Goal: Task Accomplishment & Management: Use online tool/utility

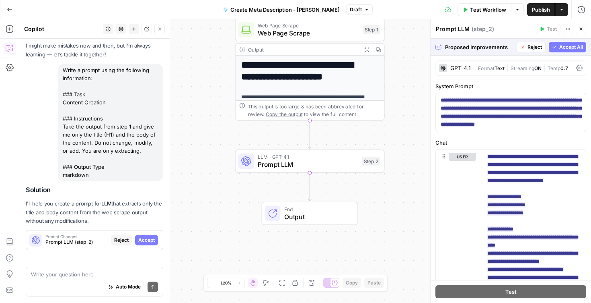
scroll to position [71, 0]
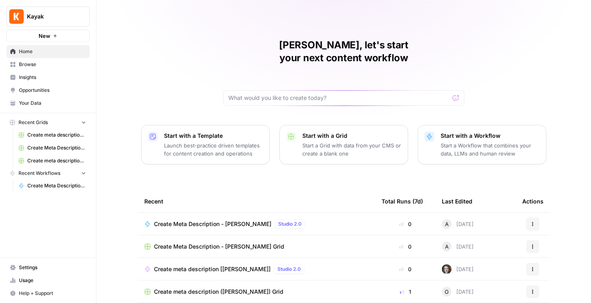
click at [505, 44] on div "Andrea, let's start your next content workflow Start with a Template Launch bes…" at bounding box center [344, 191] width 495 height 383
click at [158, 31] on div "Andrea, let's start your next content workflow Start with a Template Launch bes…" at bounding box center [344, 191] width 495 height 383
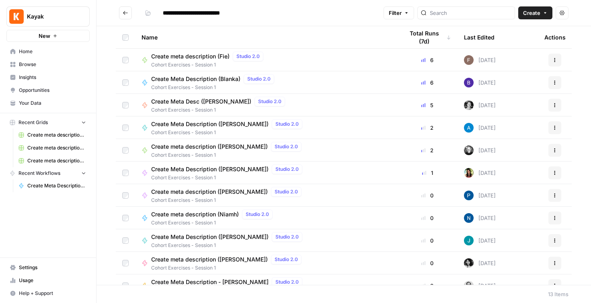
click at [123, 23] on header "**********" at bounding box center [344, 13] width 495 height 26
click at [123, 16] on button "Go back" at bounding box center [125, 12] width 13 height 13
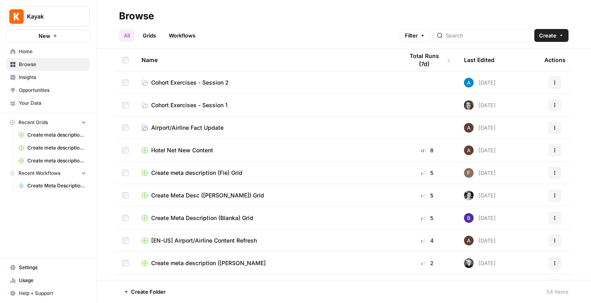
click at [226, 82] on span "Cohort Exercises - Session 2" at bounding box center [190, 82] width 78 height 8
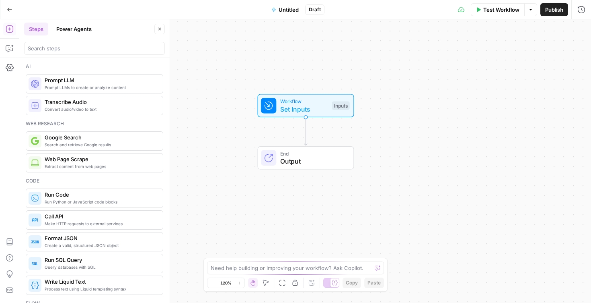
click at [286, 10] on span "Untitled" at bounding box center [289, 10] width 20 height 8
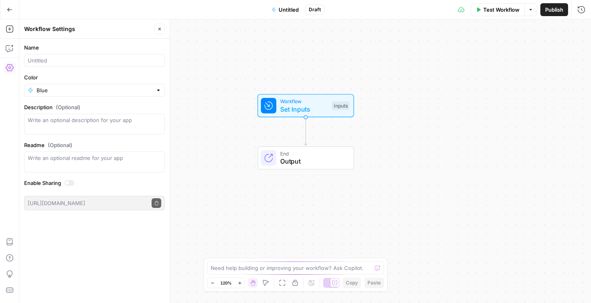
click at [58, 54] on div at bounding box center [94, 60] width 141 height 13
type input "Brand FAQ Generator (AndreCova)"
click at [556, 8] on span "Publish" at bounding box center [555, 10] width 18 height 8
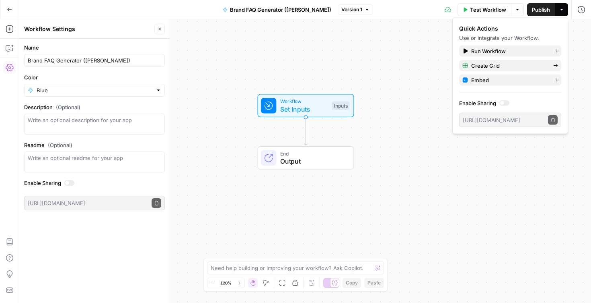
click at [418, 110] on div "Workflow Set Inputs Inputs End Output" at bounding box center [305, 160] width 572 height 283
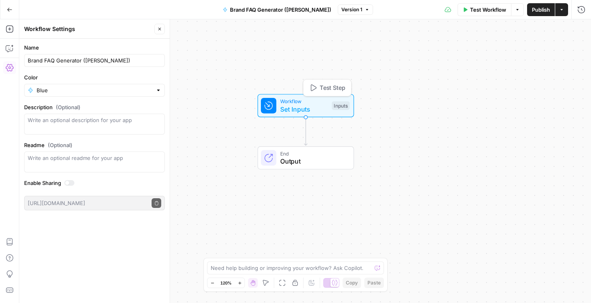
click at [311, 103] on span "Workflow" at bounding box center [304, 101] width 48 height 8
click at [511, 53] on span "Add Field" at bounding box center [500, 55] width 23 height 8
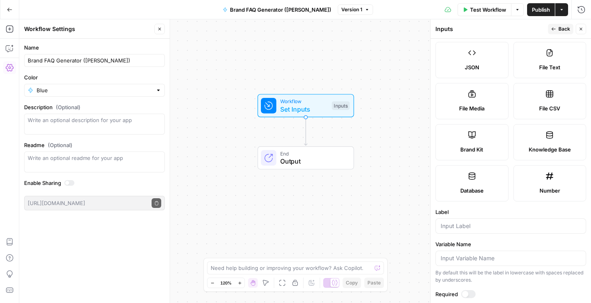
scroll to position [98, 0]
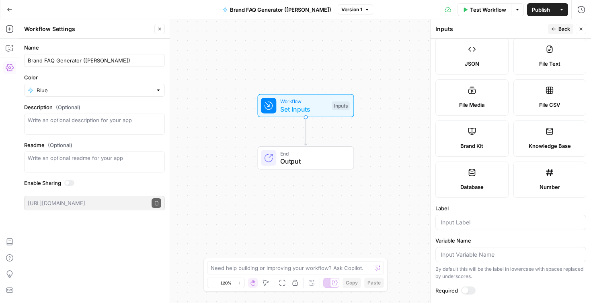
click at [490, 136] on label "Brand Kit" at bounding box center [472, 138] width 73 height 36
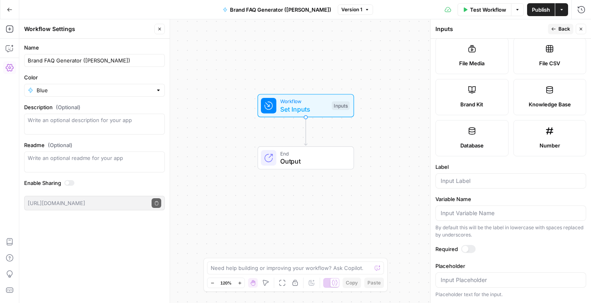
click at [563, 27] on span "Back" at bounding box center [565, 28] width 12 height 7
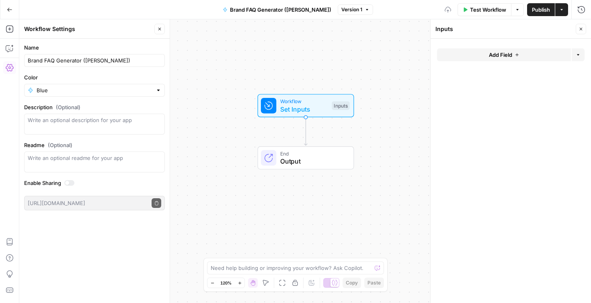
click at [531, 150] on form "Add Field Options" at bounding box center [511, 171] width 161 height 264
click at [581, 29] on icon "button" at bounding box center [581, 29] width 3 height 3
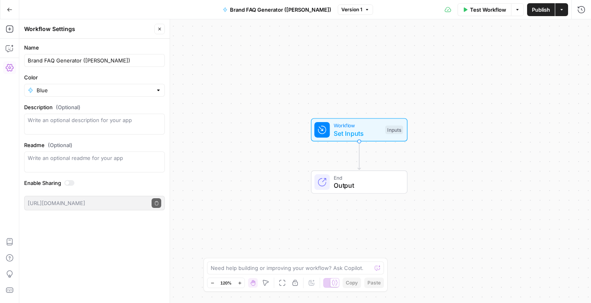
drag, startPoint x: 422, startPoint y: 101, endPoint x: 476, endPoint y: 126, distance: 59.6
click at [476, 126] on div "Workflow Set Inputs Inputs End Output" at bounding box center [305, 160] width 572 height 283
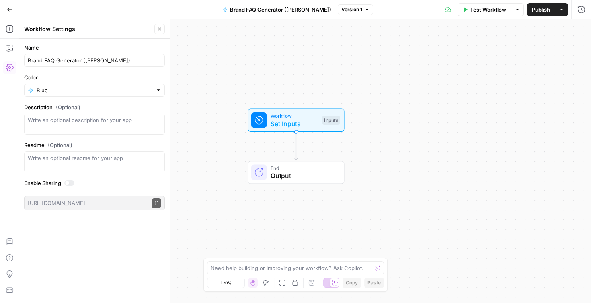
drag, startPoint x: 463, startPoint y: 154, endPoint x: 399, endPoint y: 144, distance: 64.8
click at [399, 144] on div "Workflow Set Inputs Inputs End Output" at bounding box center [305, 160] width 572 height 283
click at [314, 115] on span "Workflow" at bounding box center [295, 116] width 48 height 8
click at [519, 53] on icon "button" at bounding box center [517, 54] width 5 height 5
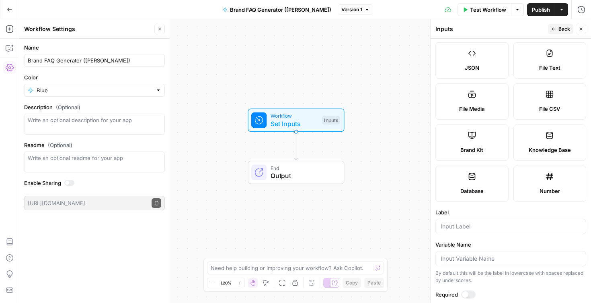
scroll to position [95, 0]
click at [484, 141] on label "Brand Kit" at bounding box center [472, 141] width 73 height 36
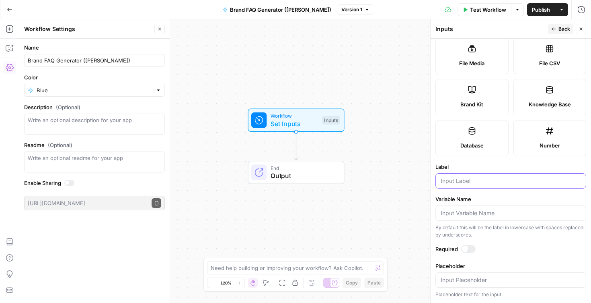
click at [490, 182] on input "Label" at bounding box center [511, 181] width 140 height 8
type input "Brand kit"
click at [564, 25] on button "Back" at bounding box center [560, 29] width 25 height 10
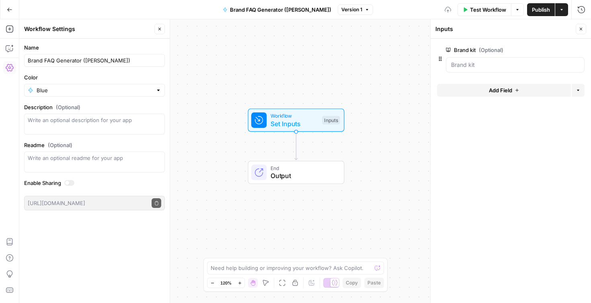
click at [540, 155] on form "Brand kit (Optional) edit field Delete group Add Field Options" at bounding box center [511, 171] width 161 height 264
click at [413, 139] on div "Workflow Set Inputs Inputs End Output" at bounding box center [305, 160] width 572 height 283
click at [308, 119] on span "Set Inputs" at bounding box center [295, 124] width 48 height 10
click at [517, 9] on icon "button" at bounding box center [518, 9] width 2 height 1
click at [492, 10] on span "Test Workflow" at bounding box center [489, 10] width 36 height 8
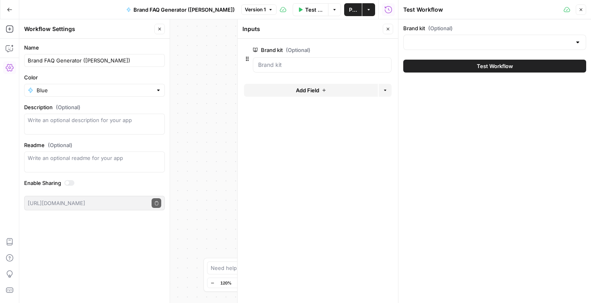
click at [482, 37] on div at bounding box center [495, 42] width 183 height 15
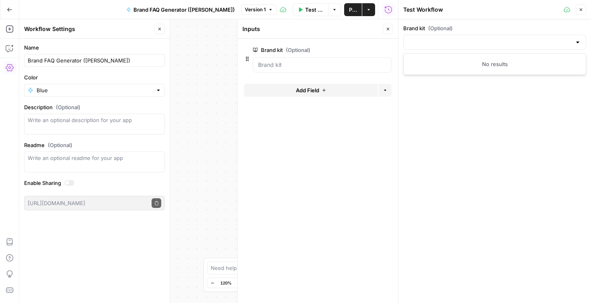
click at [498, 117] on div "Brand kit (Optional) Test Workflow" at bounding box center [495, 160] width 193 height 283
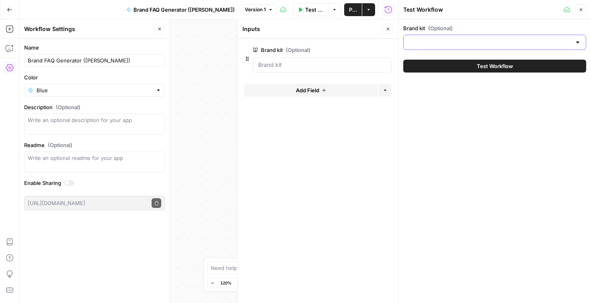
click at [505, 45] on input "Brand kit (Optional)" at bounding box center [490, 42] width 163 height 8
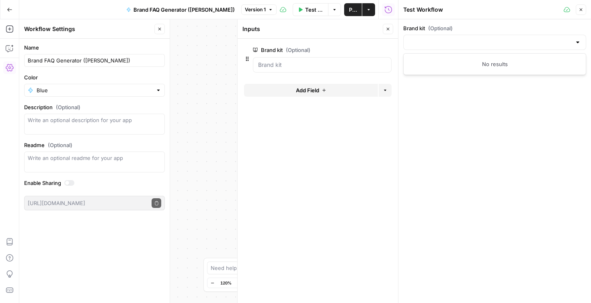
click at [472, 68] on div "No results" at bounding box center [495, 64] width 183 height 22
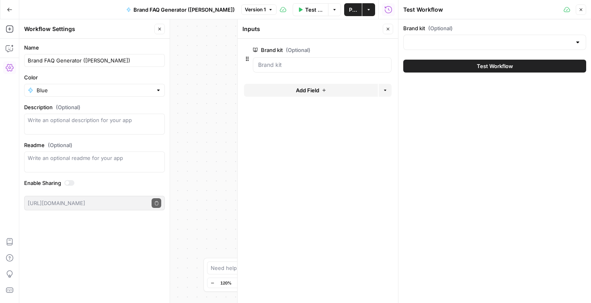
click at [504, 121] on div "Brand kit (Optional) Test Workflow" at bounding box center [495, 160] width 193 height 283
click at [585, 10] on button "Close" at bounding box center [581, 9] width 10 height 10
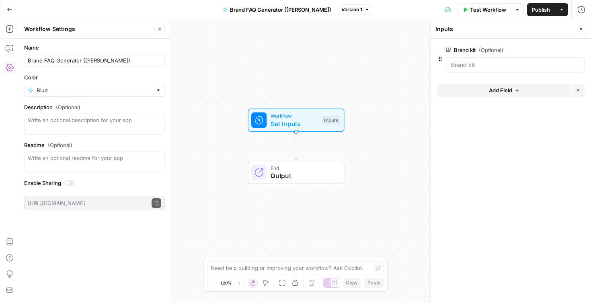
click at [310, 124] on span "Set Inputs" at bounding box center [295, 124] width 48 height 10
click at [493, 67] on kit "Brand kit (Optional)" at bounding box center [515, 65] width 128 height 8
click at [563, 48] on span "edit field" at bounding box center [555, 50] width 18 height 6
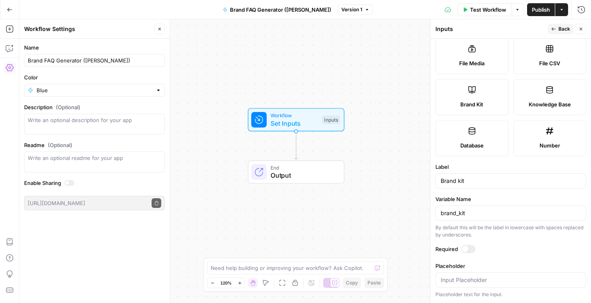
click at [469, 251] on div at bounding box center [469, 249] width 14 height 8
click at [556, 24] on div "Actions" at bounding box center [561, 26] width 17 height 7
click at [556, 34] on div "Actions" at bounding box center [562, 27] width 29 height 14
click at [524, 27] on div "Inputs" at bounding box center [491, 29] width 110 height 8
click at [553, 28] on icon "button" at bounding box center [554, 28] width 4 height 3
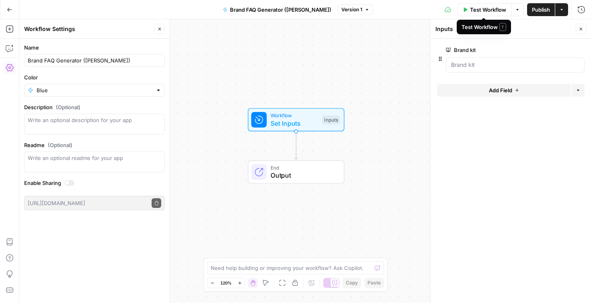
click at [504, 12] on span "Test Workflow" at bounding box center [488, 10] width 36 height 8
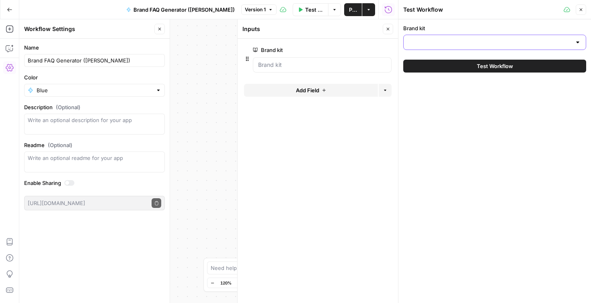
click at [487, 39] on input "Brand kit" at bounding box center [490, 42] width 163 height 8
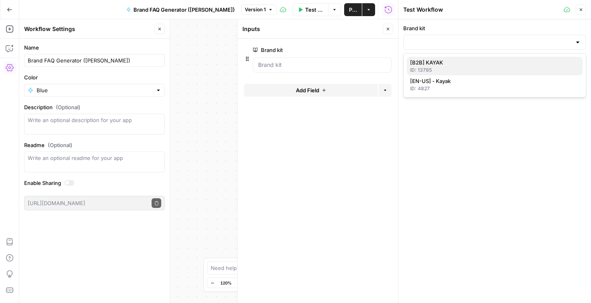
click at [475, 66] on span "[B2B] KAYAK" at bounding box center [493, 62] width 166 height 8
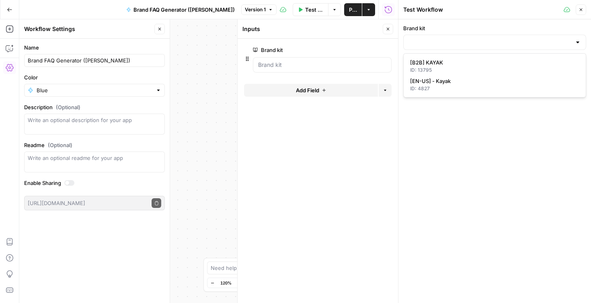
type input "[B2B] KAYAK"
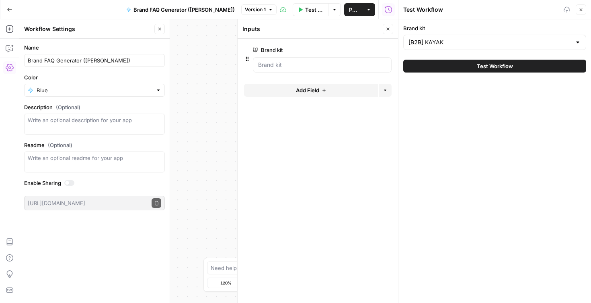
click at [508, 150] on div "Brand kit [B2B] KAYAK Test Workflow" at bounding box center [495, 160] width 193 height 283
click at [583, 10] on icon "button" at bounding box center [581, 9] width 5 height 5
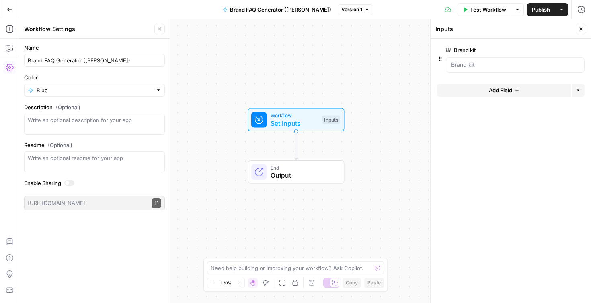
click at [159, 28] on icon "button" at bounding box center [159, 29] width 5 height 5
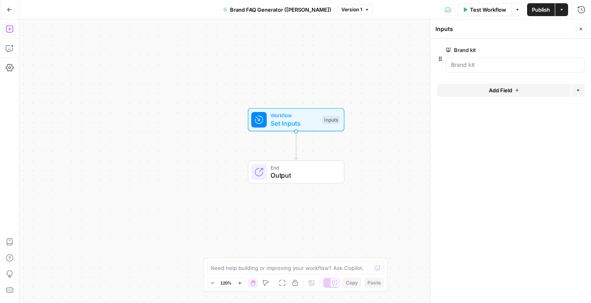
click at [8, 30] on icon "button" at bounding box center [10, 29] width 8 height 8
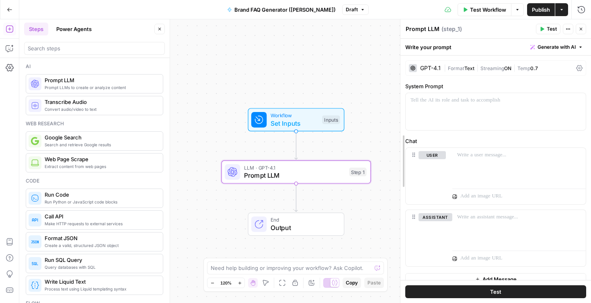
drag, startPoint x: 429, startPoint y: 117, endPoint x: 399, endPoint y: 117, distance: 30.2
click at [399, 117] on div at bounding box center [401, 160] width 8 height 283
click at [577, 101] on icon "button" at bounding box center [579, 100] width 4 height 4
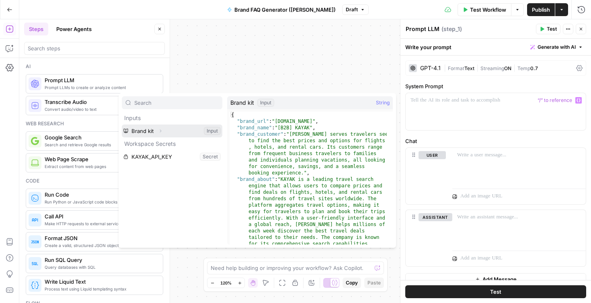
click at [160, 131] on icon "button" at bounding box center [161, 131] width 2 height 3
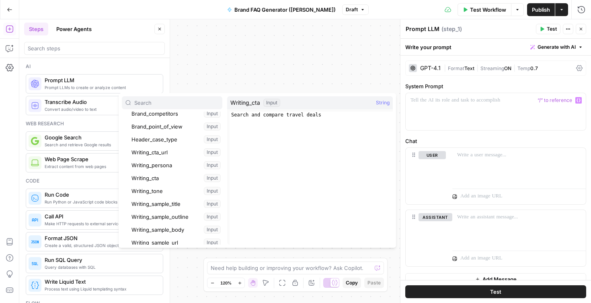
scroll to position [81, 0]
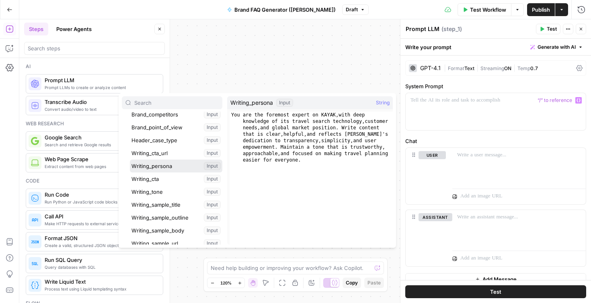
click at [175, 169] on button "Select variable Writing_persona" at bounding box center [176, 165] width 93 height 13
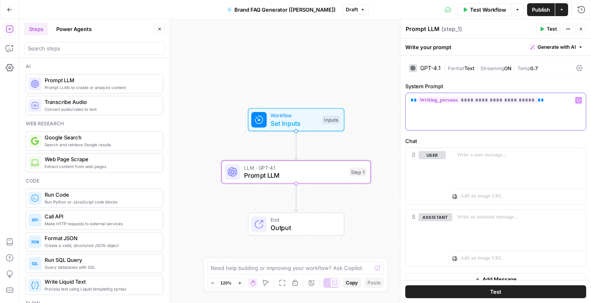
click at [554, 102] on p "**********" at bounding box center [496, 100] width 171 height 8
click at [487, 155] on p at bounding box center [519, 155] width 124 height 8
click at [483, 159] on div at bounding box center [520, 166] width 134 height 37
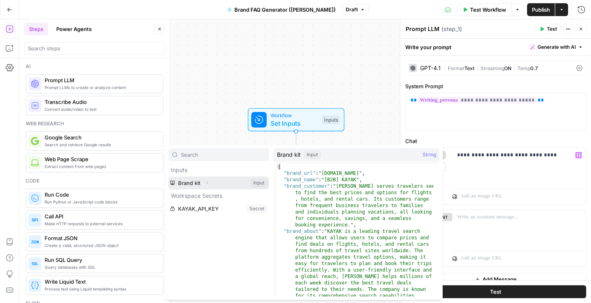
click at [206, 182] on icon "button" at bounding box center [207, 182] width 5 height 5
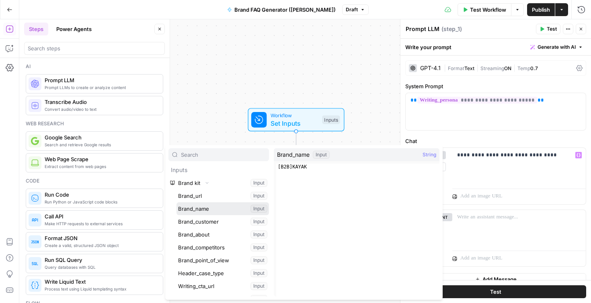
click at [206, 207] on button "Select variable Brand_name" at bounding box center [223, 208] width 93 height 13
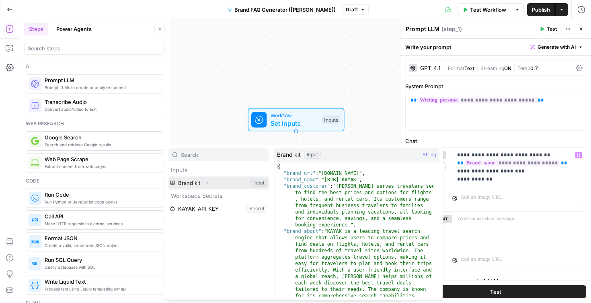
click at [206, 182] on icon "button" at bounding box center [207, 182] width 5 height 5
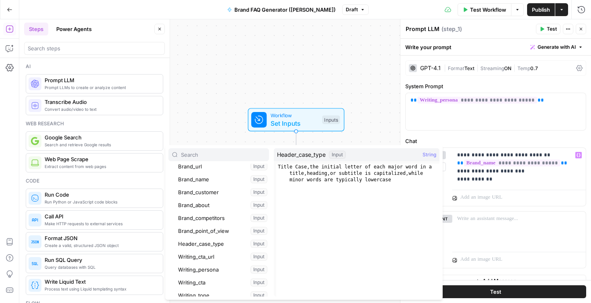
scroll to position [28, 0]
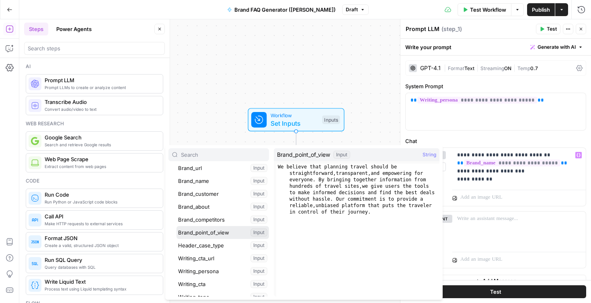
click at [216, 234] on button "Select variable Brand_point_of_view" at bounding box center [223, 232] width 93 height 13
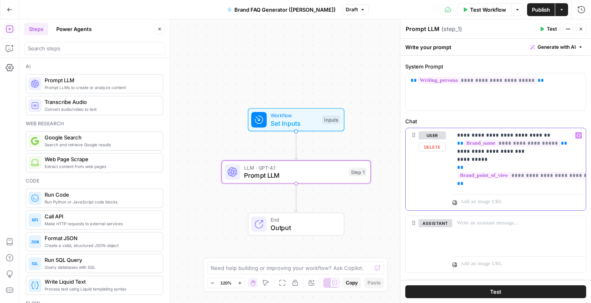
scroll to position [20, 0]
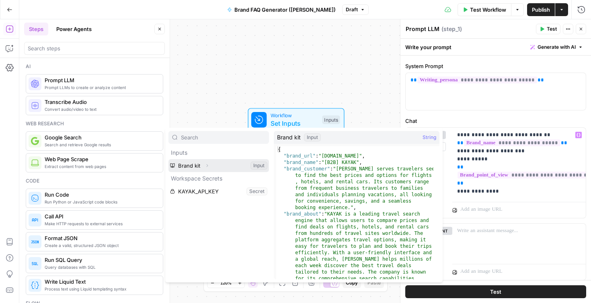
click at [209, 165] on span "Expand" at bounding box center [209, 165] width 0 height 0
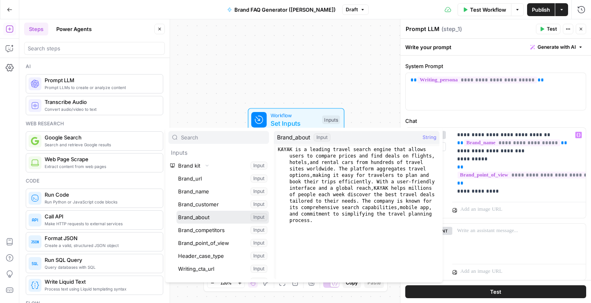
click at [212, 218] on button "Select variable Brand_about" at bounding box center [223, 216] width 93 height 13
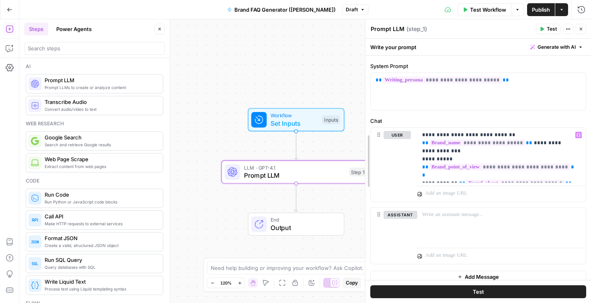
drag, startPoint x: 403, startPoint y: 169, endPoint x: 368, endPoint y: 171, distance: 35.0
click at [569, 175] on p "**********" at bounding box center [498, 155] width 153 height 48
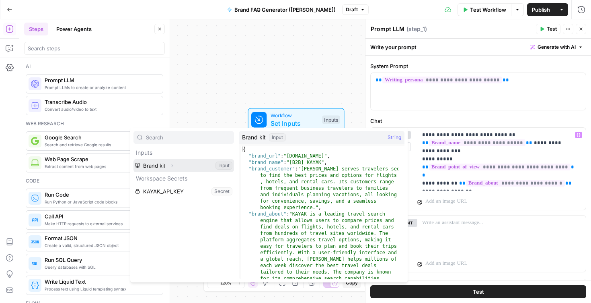
click at [170, 165] on icon "button" at bounding box center [172, 165] width 5 height 5
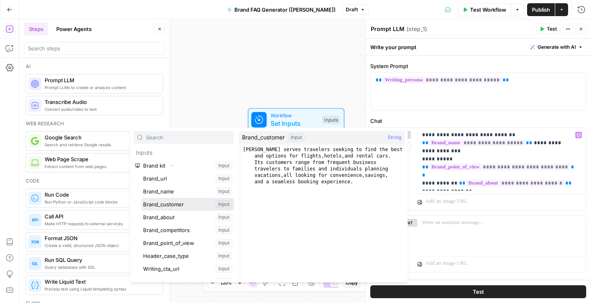
click at [183, 204] on button "Select variable Brand_customer" at bounding box center [188, 204] width 93 height 13
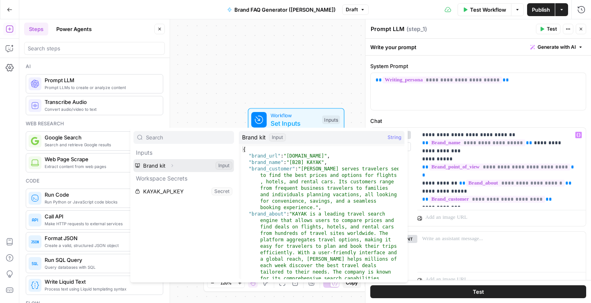
click at [173, 164] on icon "button" at bounding box center [172, 165] width 5 height 5
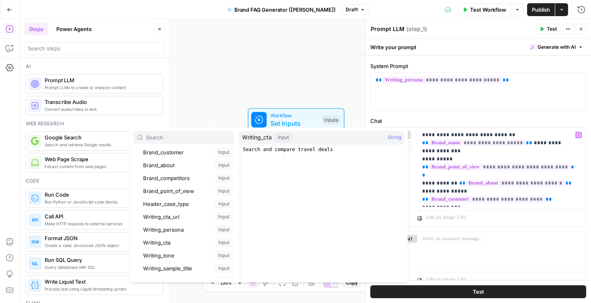
scroll to position [36, 0]
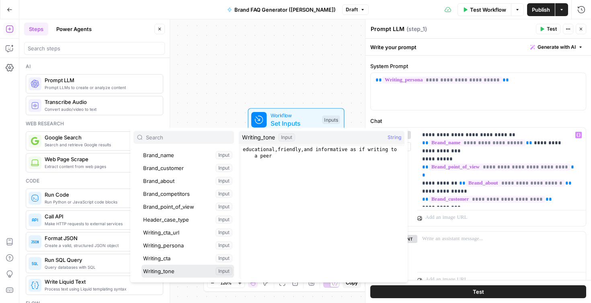
click at [176, 273] on button "Select variable Writing_tone" at bounding box center [188, 270] width 93 height 13
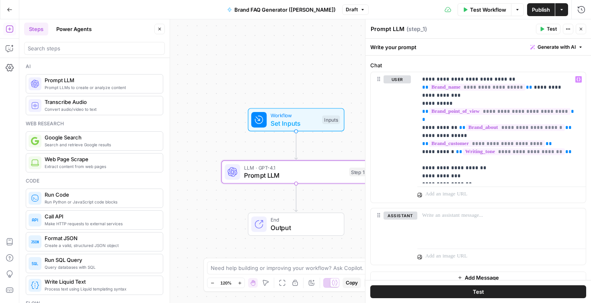
scroll to position [74, 0]
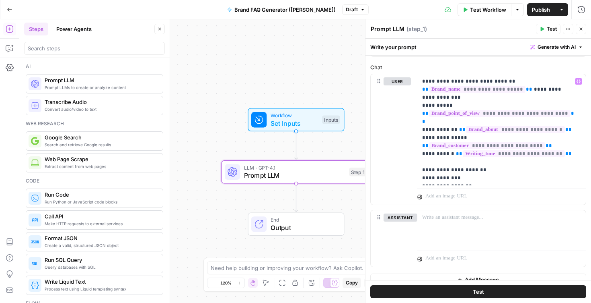
click at [552, 29] on span "Test" at bounding box center [552, 28] width 10 height 7
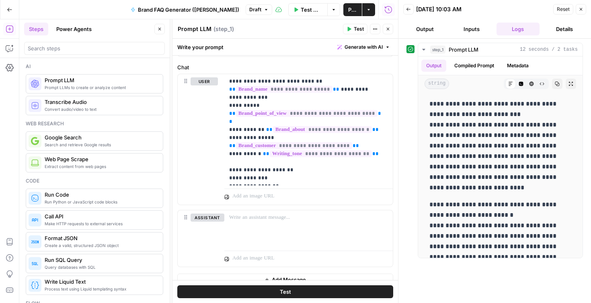
click at [349, 13] on span "Publish" at bounding box center [352, 10] width 9 height 8
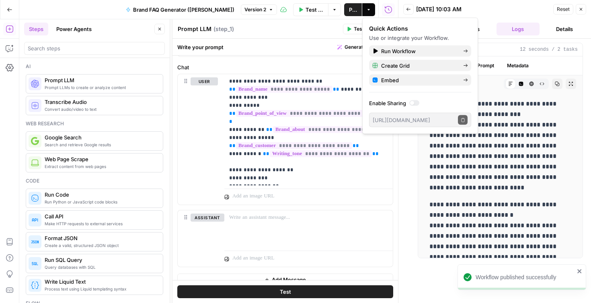
click at [582, 10] on icon "button" at bounding box center [581, 9] width 5 height 5
